Goal: Transaction & Acquisition: Download file/media

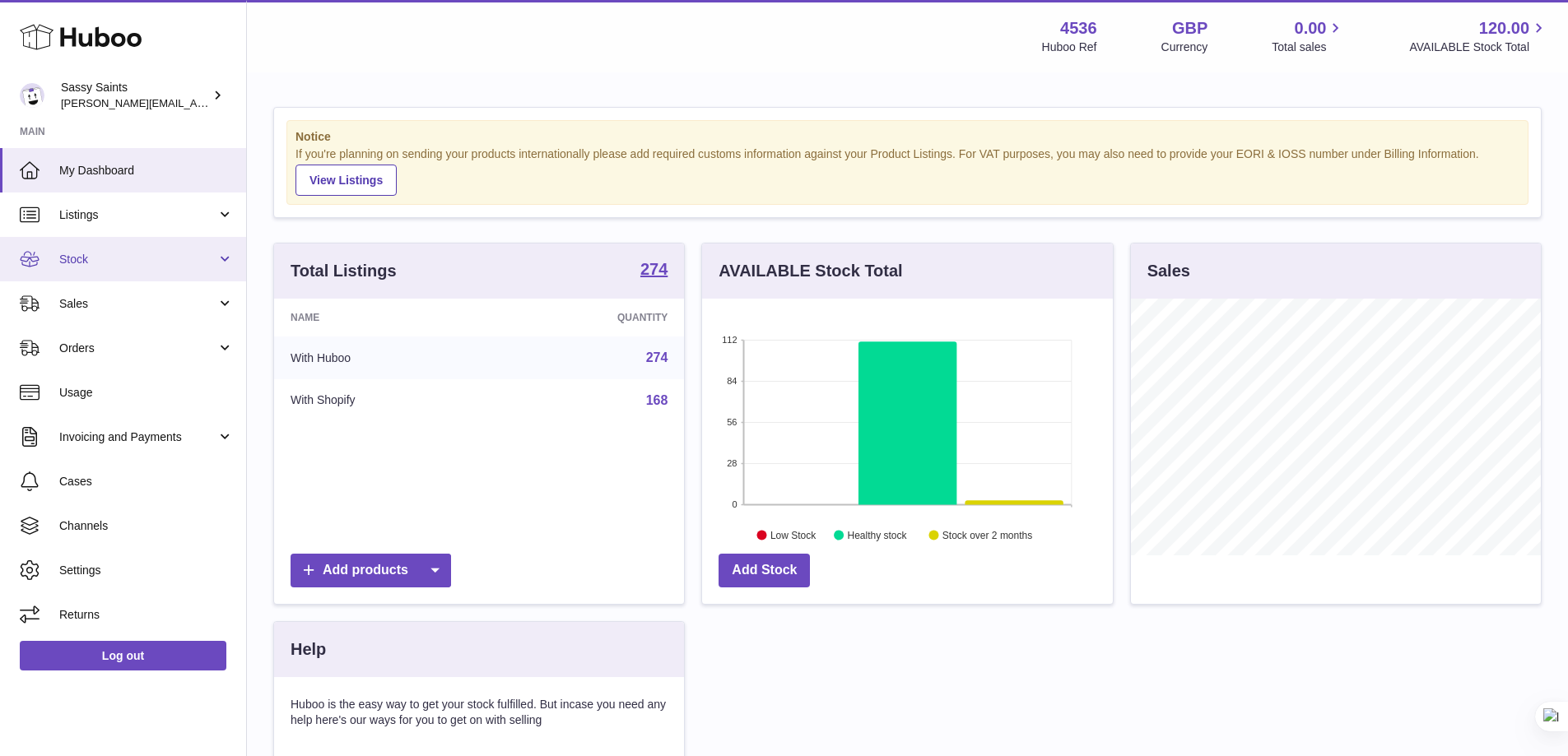
scroll to position [822340, 822686]
click at [111, 242] on link "Stock" at bounding box center [123, 259] width 246 height 44
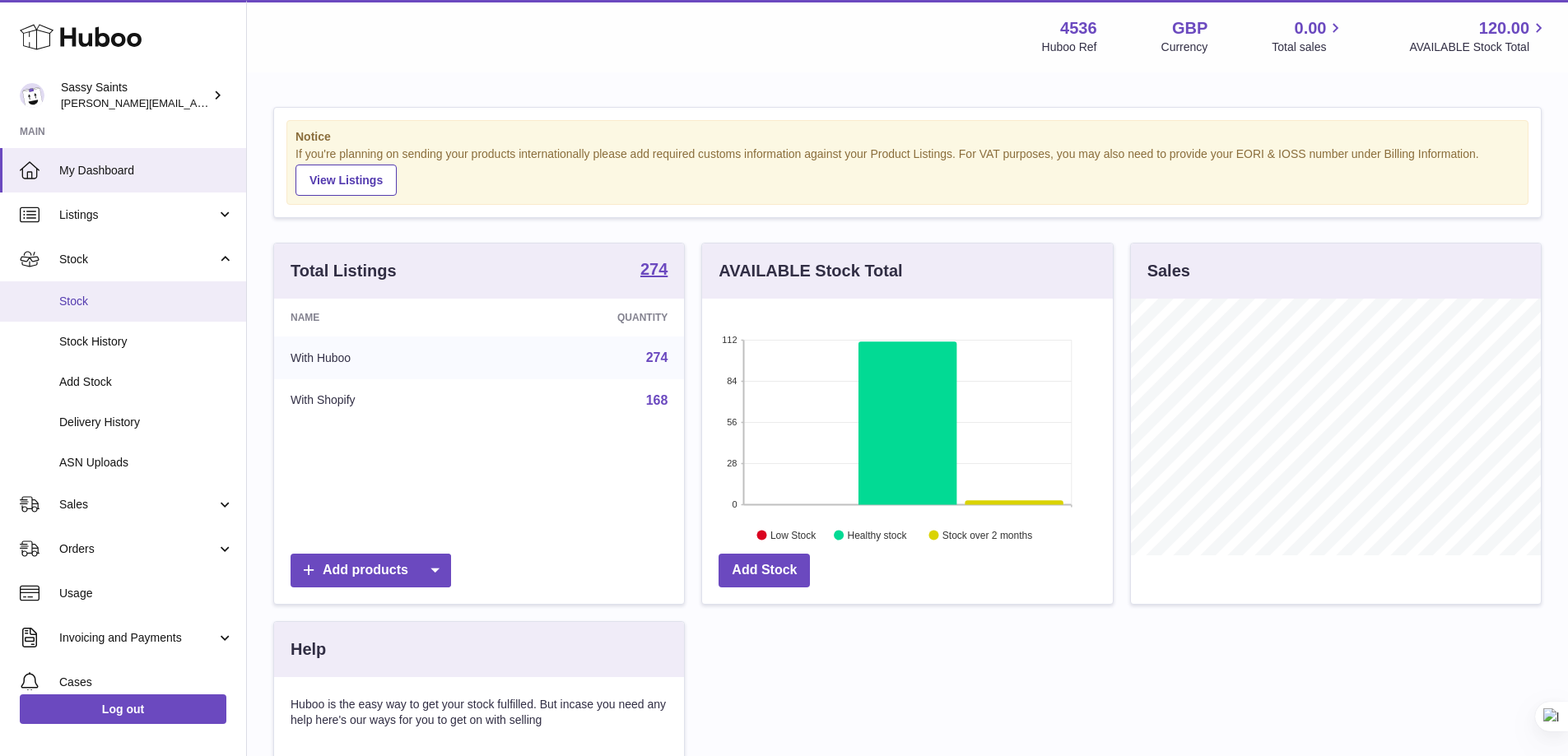
click at [81, 288] on link "Stock" at bounding box center [123, 302] width 246 height 40
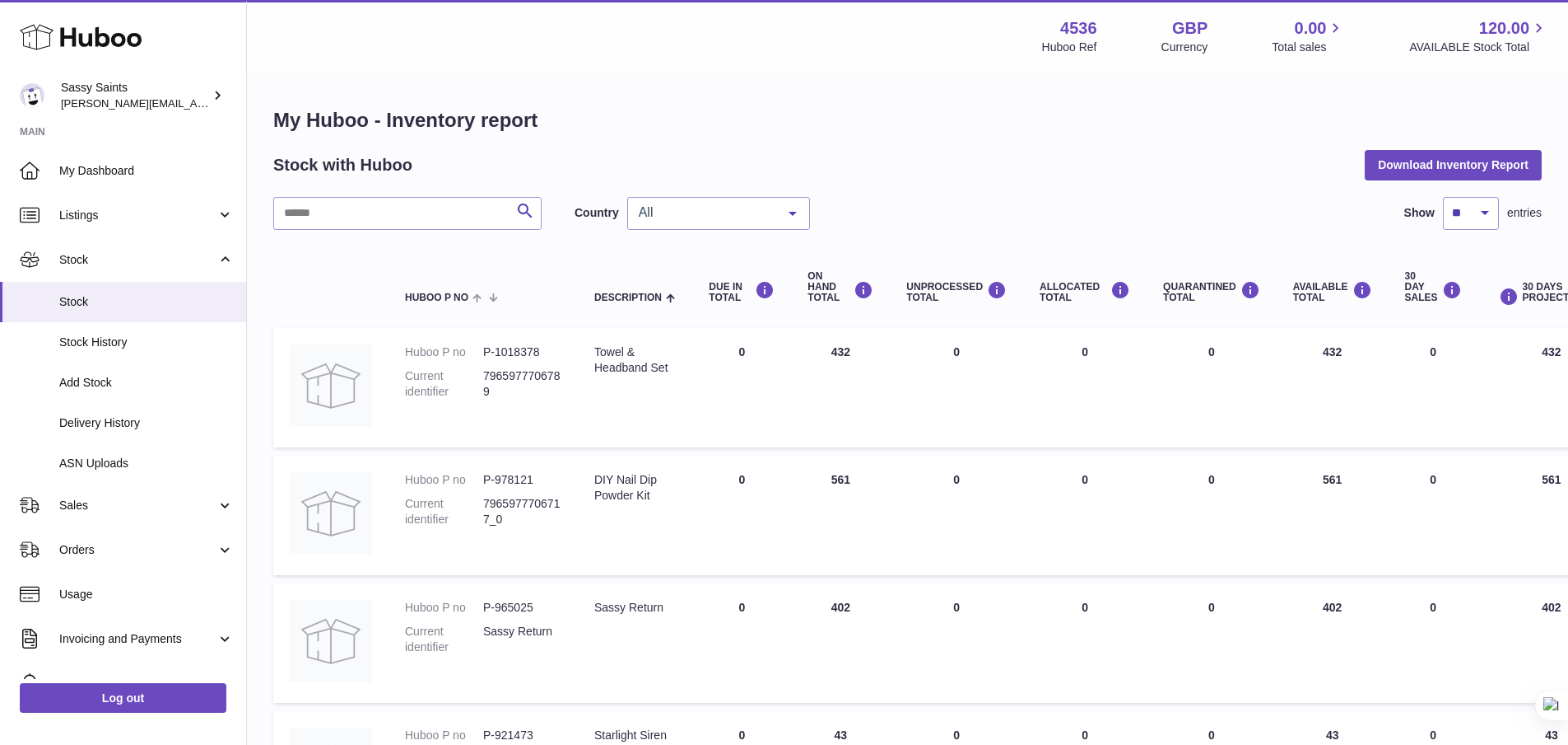
click at [1423, 167] on button "Download Inventory Report" at bounding box center [1453, 164] width 177 height 29
